Goal: Task Accomplishment & Management: Manage account settings

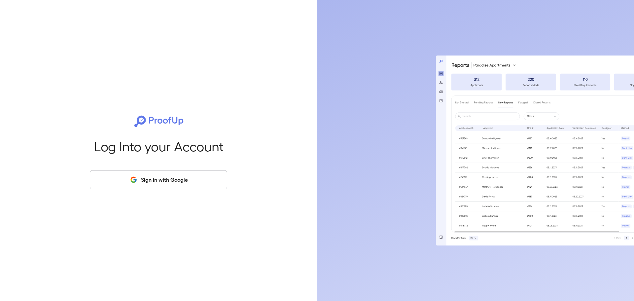
click at [153, 179] on button "Sign in with Google" at bounding box center [158, 179] width 137 height 19
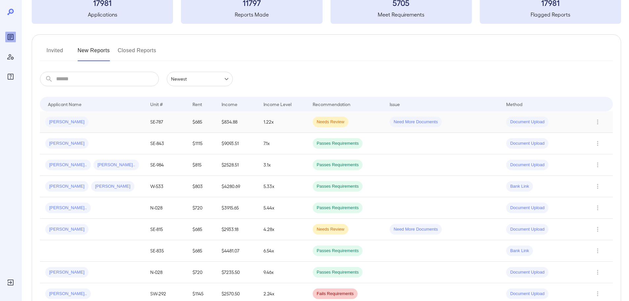
scroll to position [33, 0]
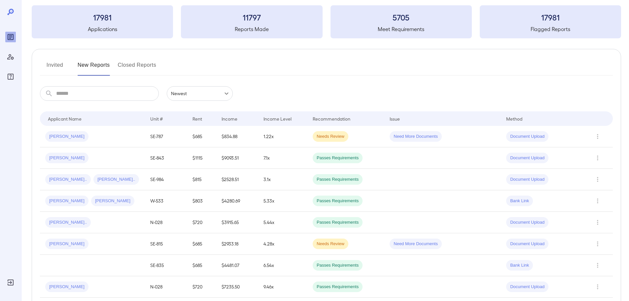
click at [55, 65] on button "Invited" at bounding box center [55, 68] width 30 height 16
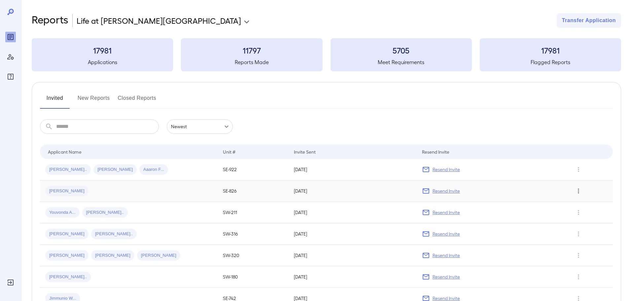
click at [577, 190] on icon "Row Actions" at bounding box center [578, 191] width 7 height 8
click at [494, 195] on div at bounding box center [314, 150] width 629 height 301
click at [374, 189] on td "09.05.2025" at bounding box center [353, 190] width 128 height 21
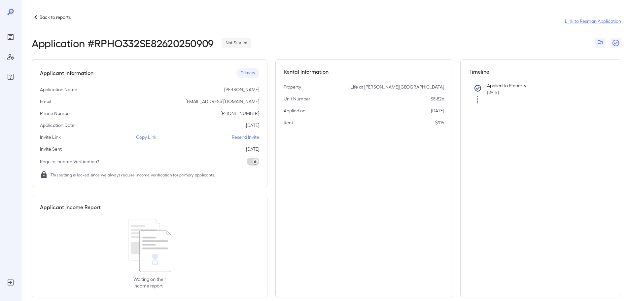
click at [136, 138] on p "Copy Link" at bounding box center [146, 137] width 20 height 7
click at [144, 137] on p "Copy Link" at bounding box center [146, 137] width 20 height 7
click at [47, 19] on p "Back to reports" at bounding box center [55, 17] width 31 height 7
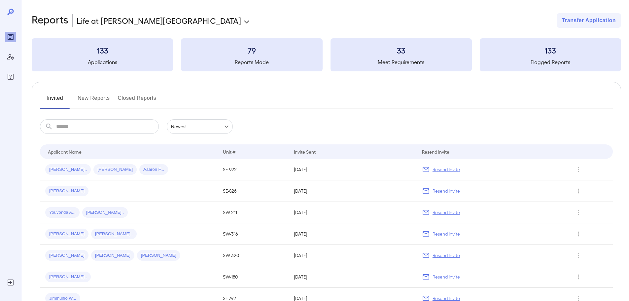
click at [88, 96] on button "New Reports" at bounding box center [94, 101] width 32 height 16
